Goal: Task Accomplishment & Management: Manage account settings

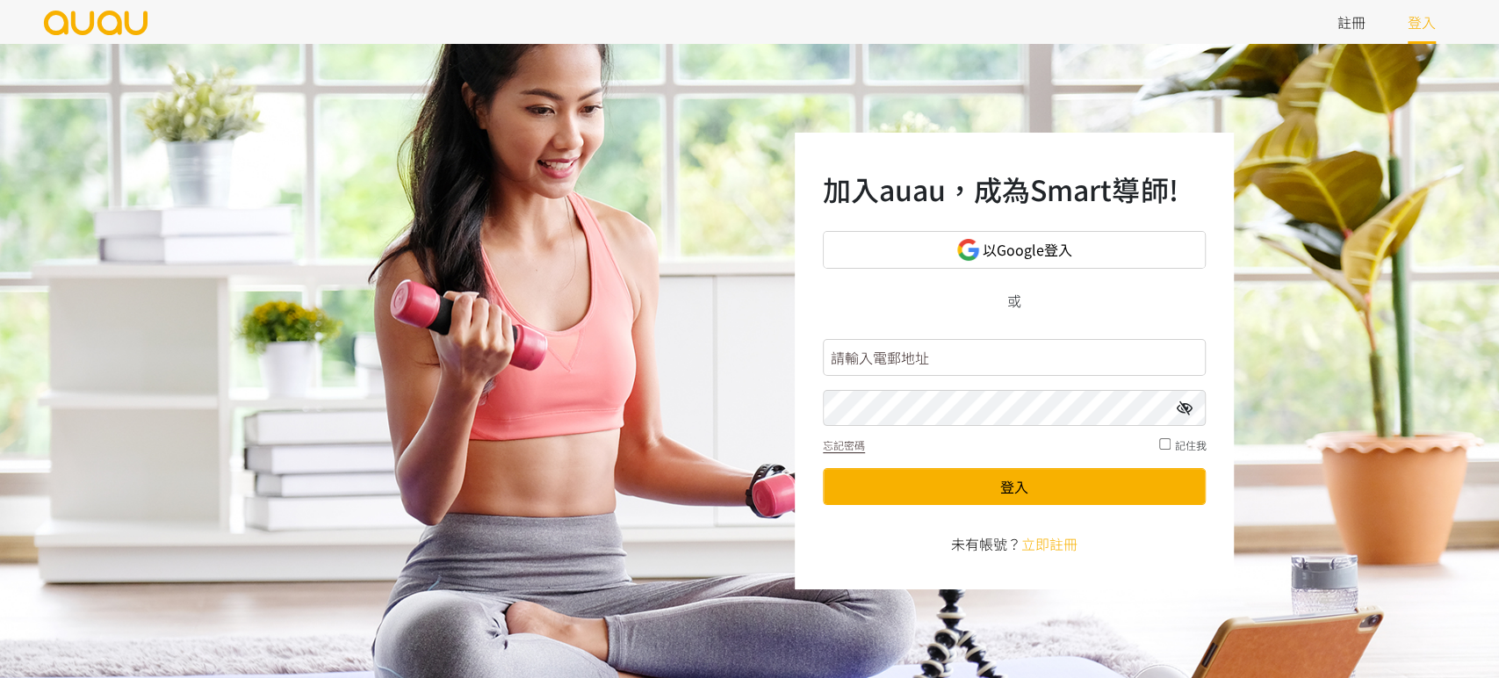
type input "[EMAIL_ADDRESS][DOMAIN_NAME]"
click at [967, 510] on form "booking.shapeupcornerhk@gmail.com 忘記密碼 記住我 登入" at bounding box center [1014, 422] width 383 height 181
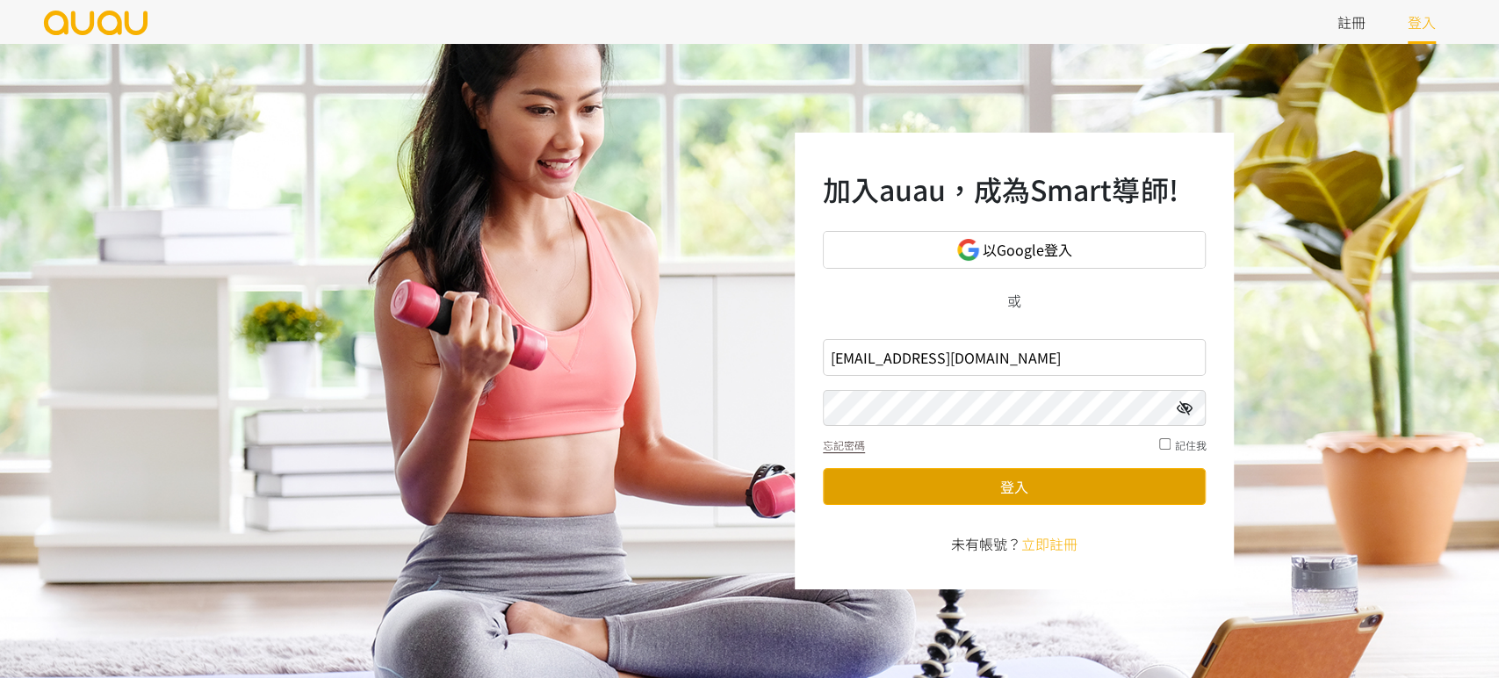
click at [968, 497] on button "登入" at bounding box center [1014, 486] width 383 height 37
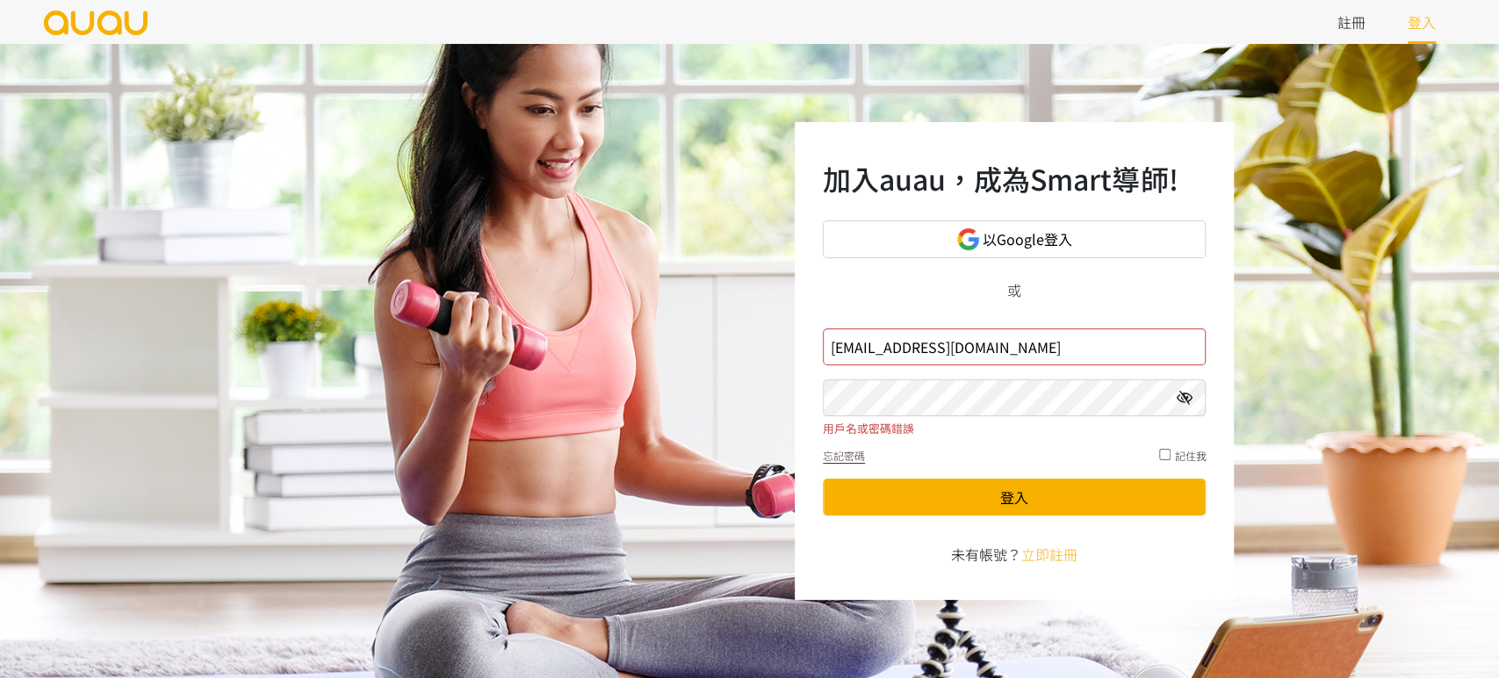
click at [1189, 398] on icon at bounding box center [1184, 398] width 16 height 14
drag, startPoint x: 782, startPoint y: 372, endPoint x: 603, endPoint y: 377, distance: 178.4
click at [588, 387] on div "加入auau，成為Smart導師! 以Google登入 或 [EMAIL_ADDRESS][DOMAIN_NAME] 用戶名或密碼錯誤 忘記密碼 記住我 登入…" at bounding box center [749, 361] width 1499 height 634
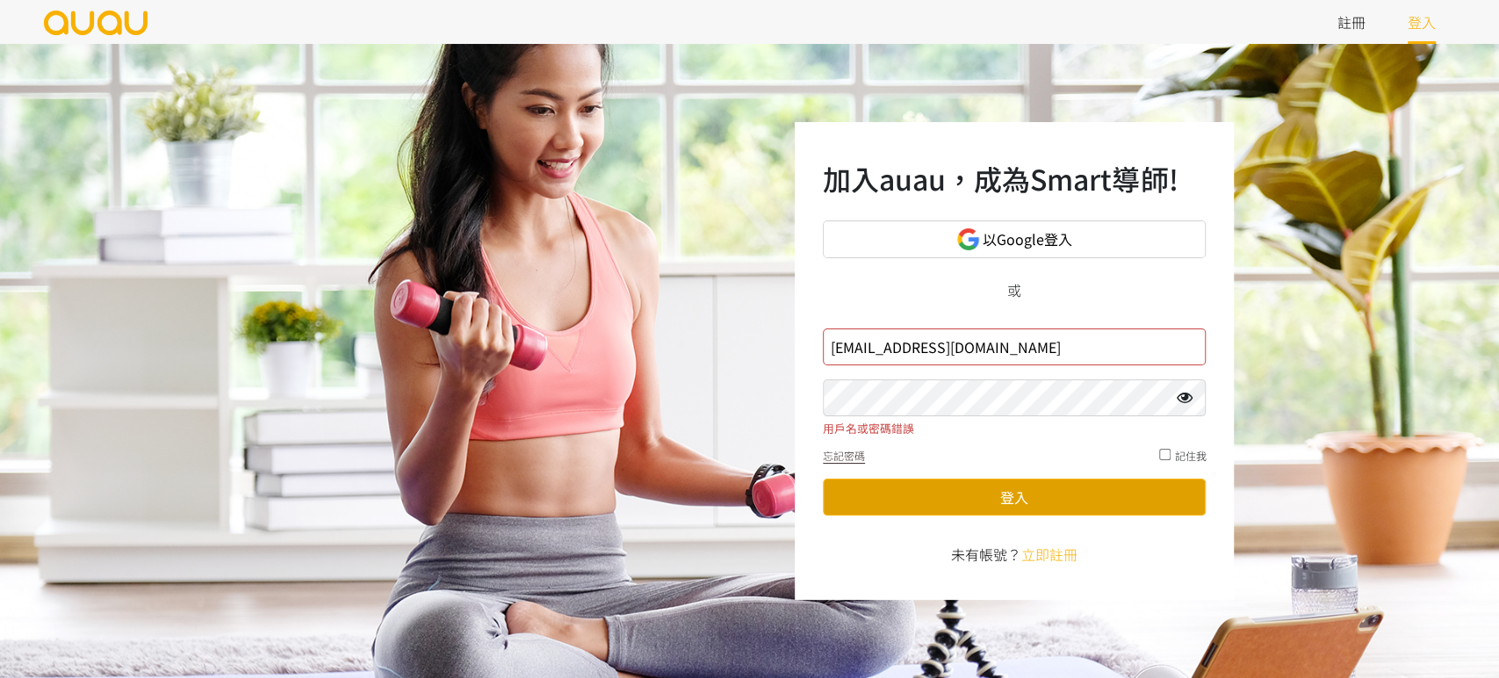
click at [970, 497] on button "登入" at bounding box center [1014, 497] width 383 height 37
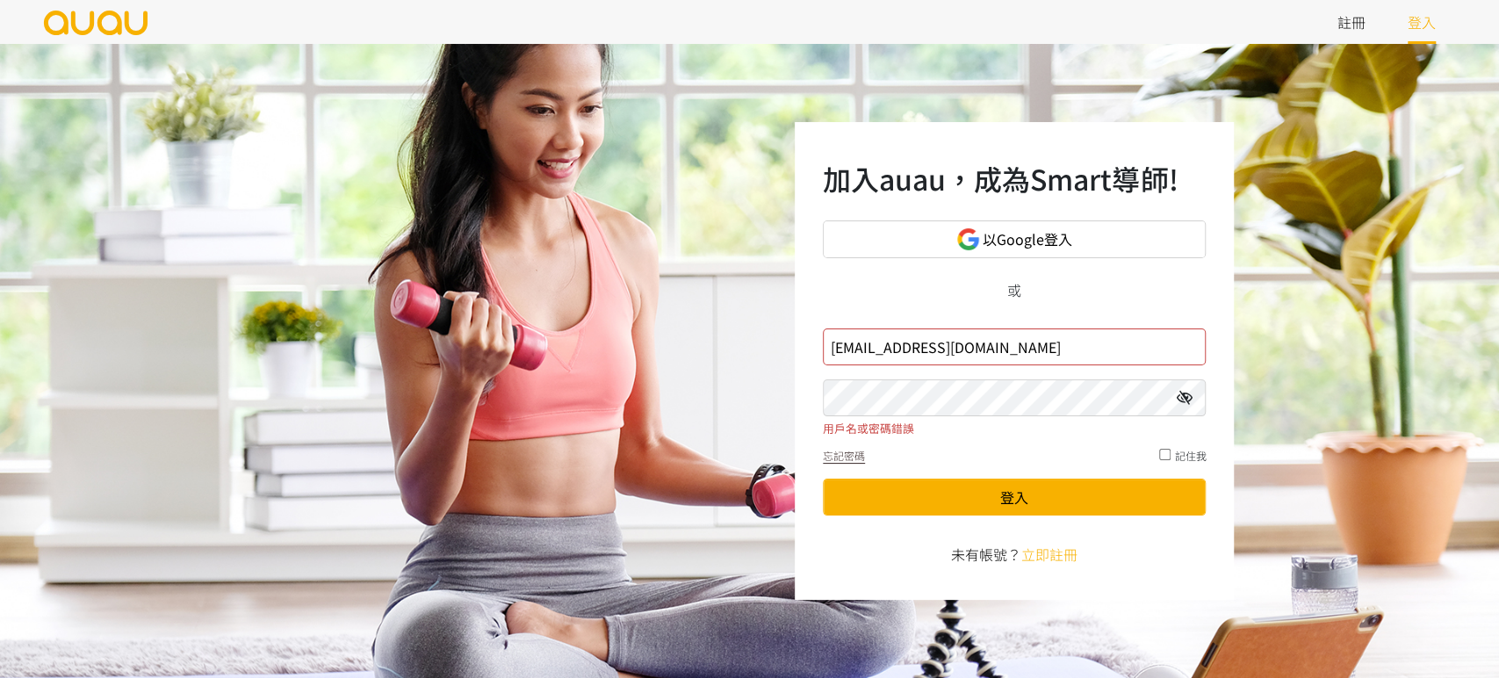
drag, startPoint x: 1092, startPoint y: 346, endPoint x: 283, endPoint y: 378, distance: 809.6
click at [231, 370] on div "加入auau，成為Smart導師! 以Google登入 或 [EMAIL_ADDRESS][DOMAIN_NAME] 用戶名或密碼錯誤 忘記密碼 記住我 登入…" at bounding box center [749, 361] width 1499 height 634
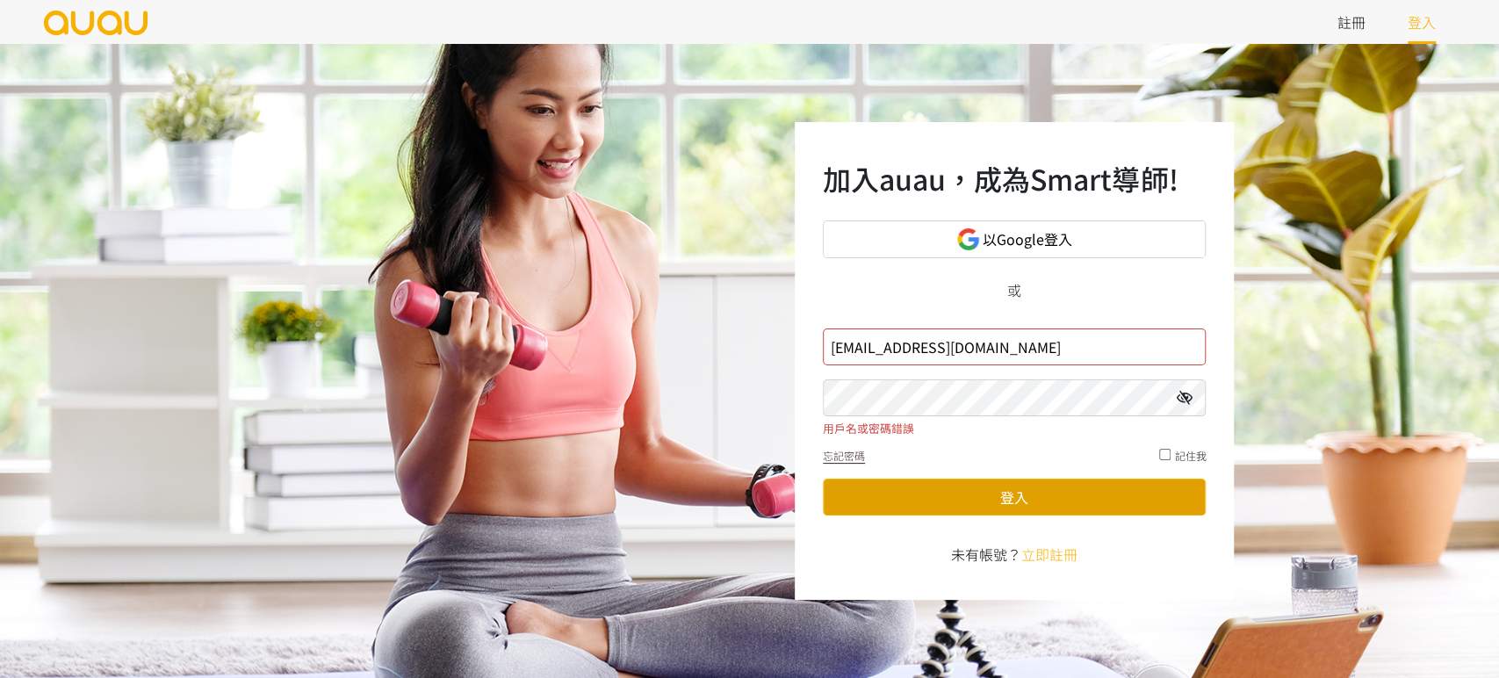
click at [976, 502] on button "登入" at bounding box center [1014, 497] width 383 height 37
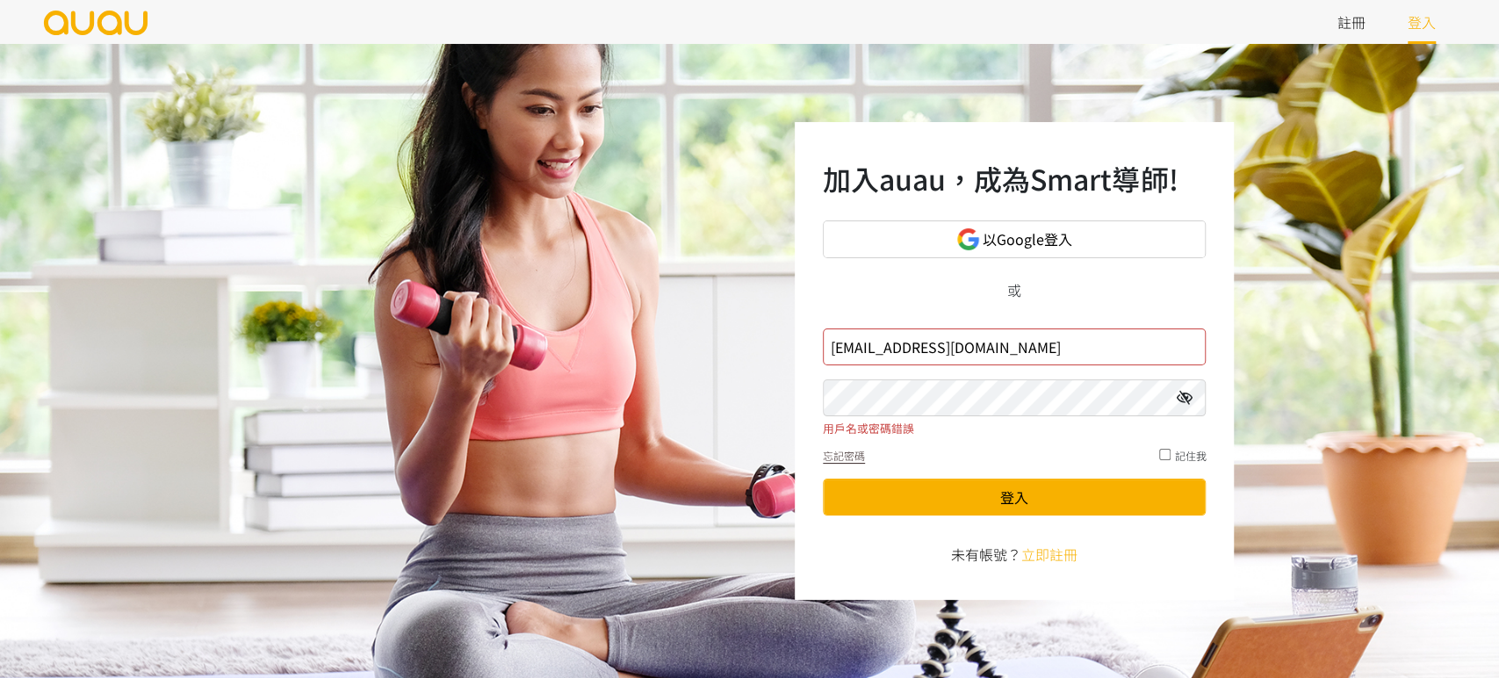
click at [1190, 399] on icon at bounding box center [1184, 398] width 16 height 14
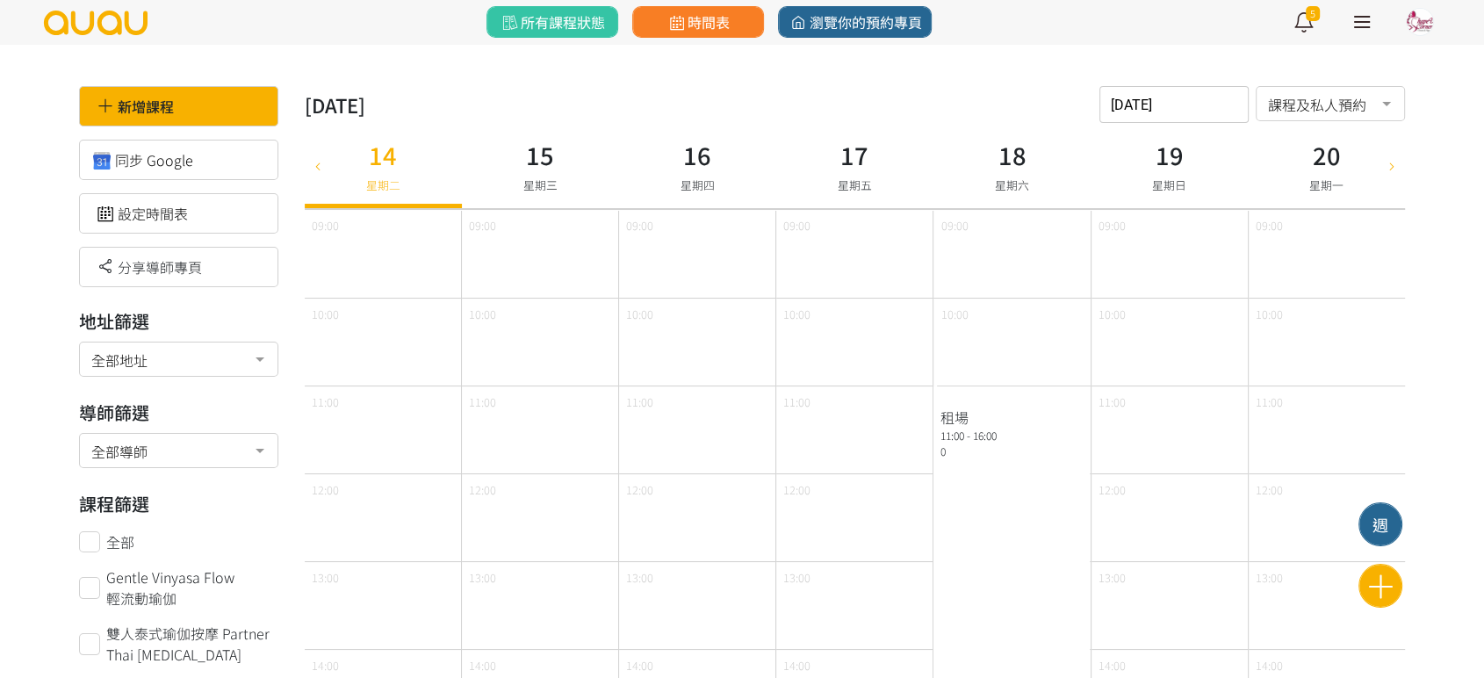
drag, startPoint x: 590, startPoint y: 128, endPoint x: 583, endPoint y: 134, distance: 9.3
click at [588, 132] on div "15 星期三" at bounding box center [540, 165] width 157 height 85
type input "2025-10-15"
